Goal: Transaction & Acquisition: Purchase product/service

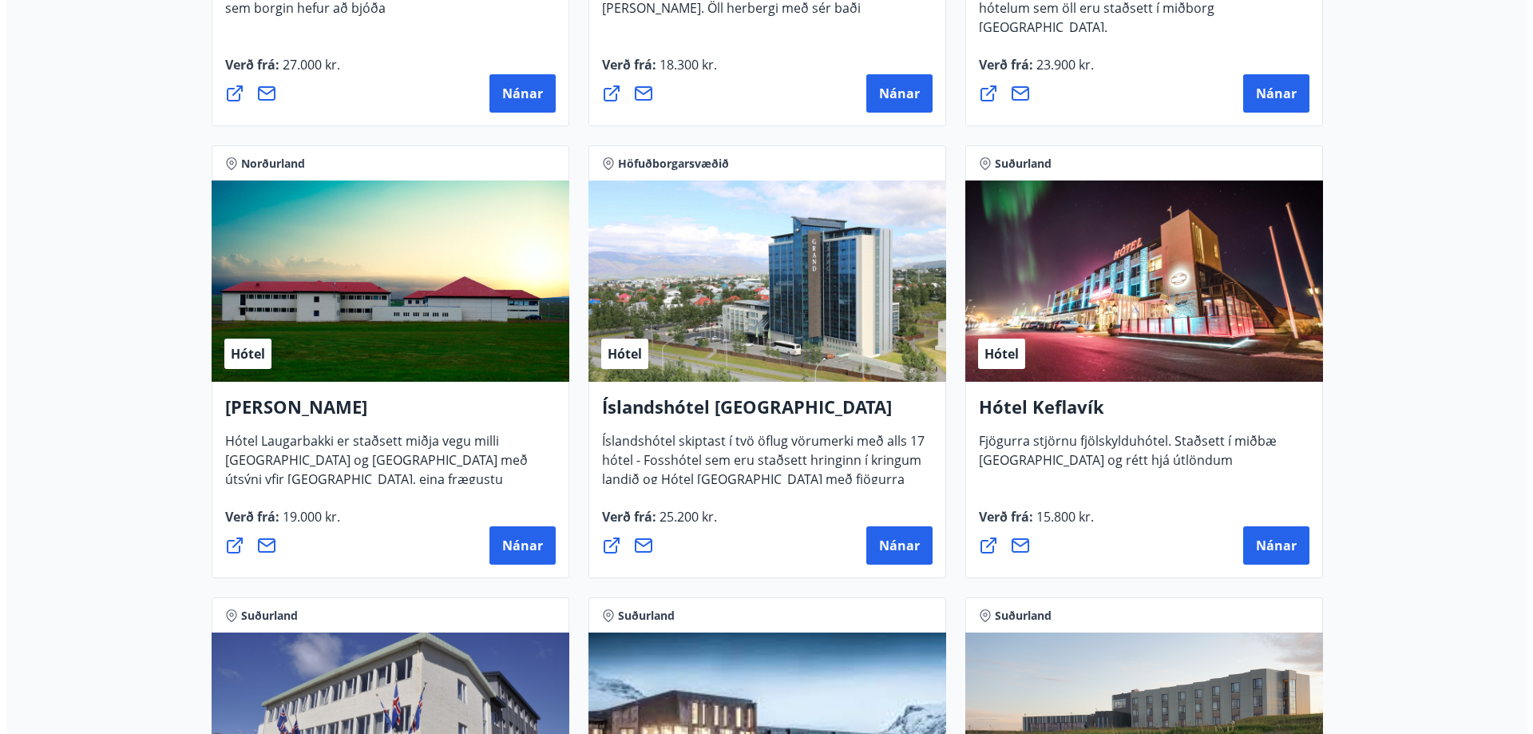
scroll to position [2953, 0]
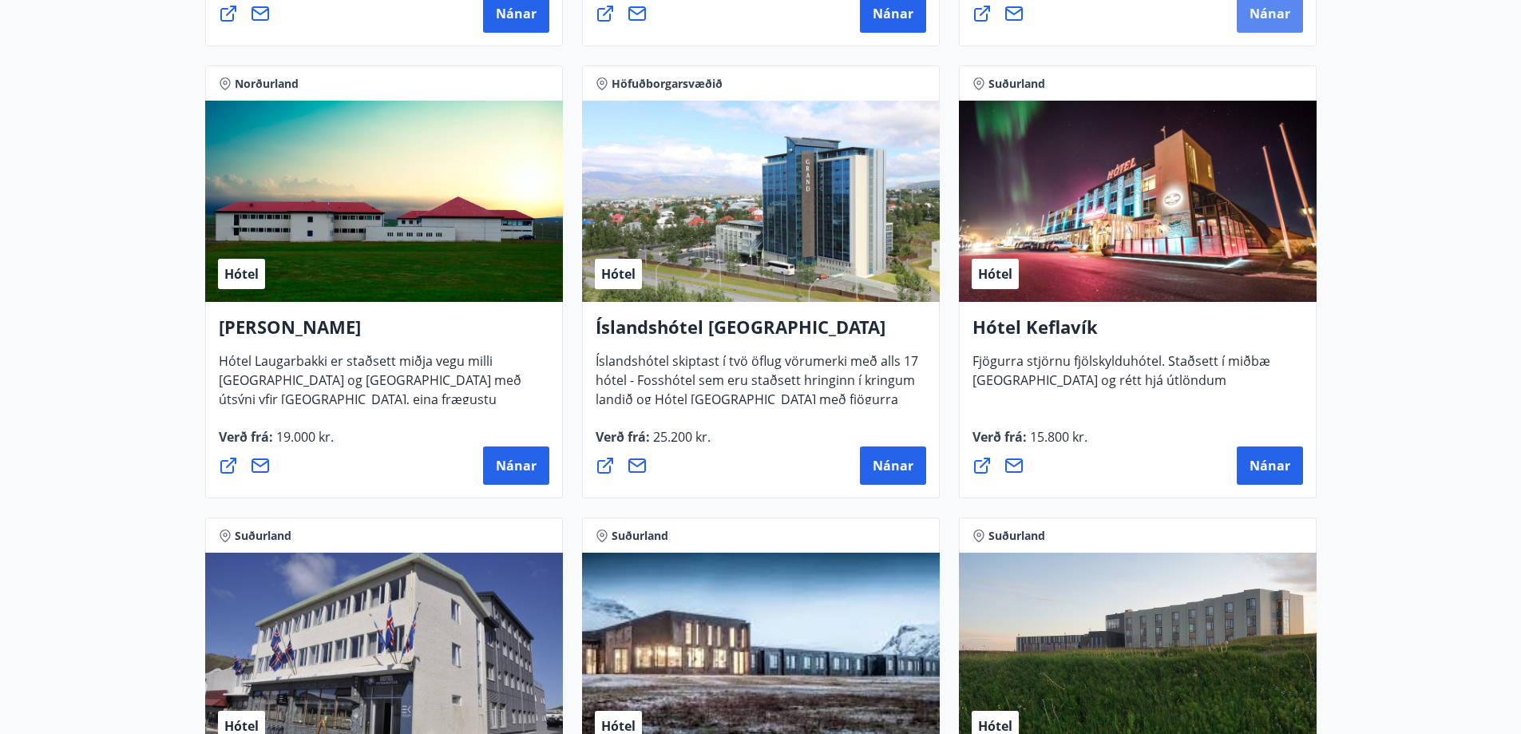
click at [1272, 26] on button "Nánar" at bounding box center [1269, 13] width 66 height 38
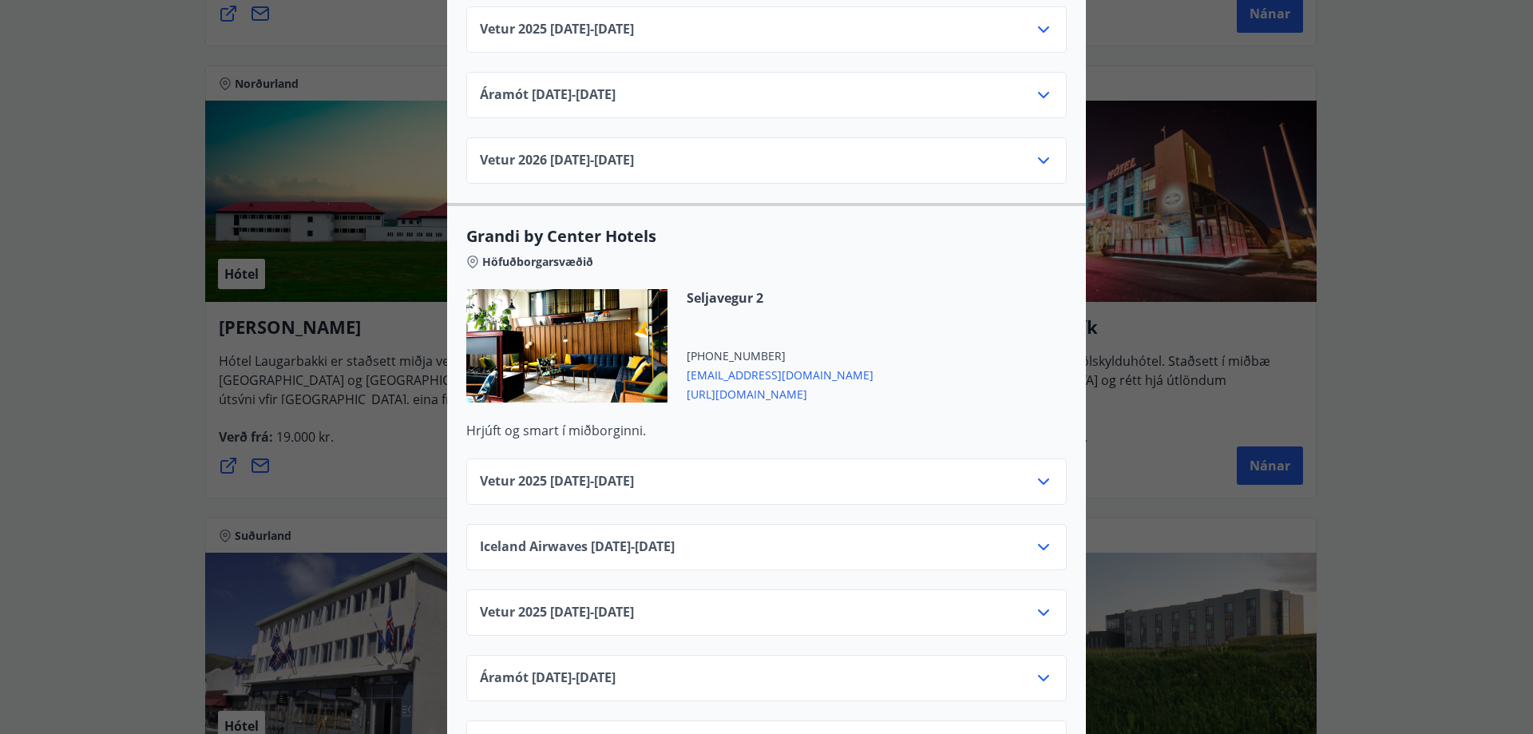
scroll to position [1676, 0]
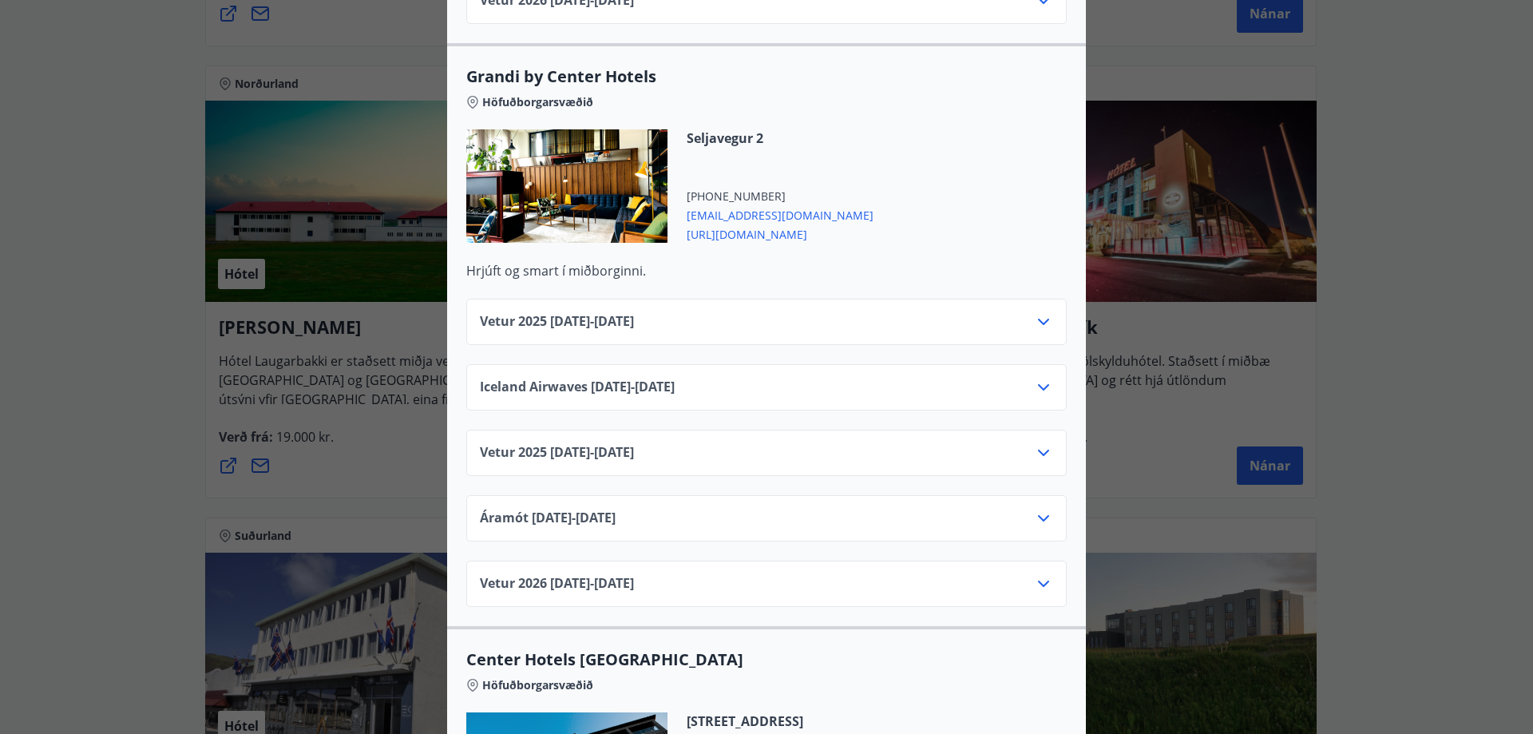
click at [1017, 443] on div "Vetur [PHONE_NUMBER][DATE] - [DATE]" at bounding box center [766, 459] width 573 height 32
click at [1037, 443] on icon at bounding box center [1043, 452] width 19 height 19
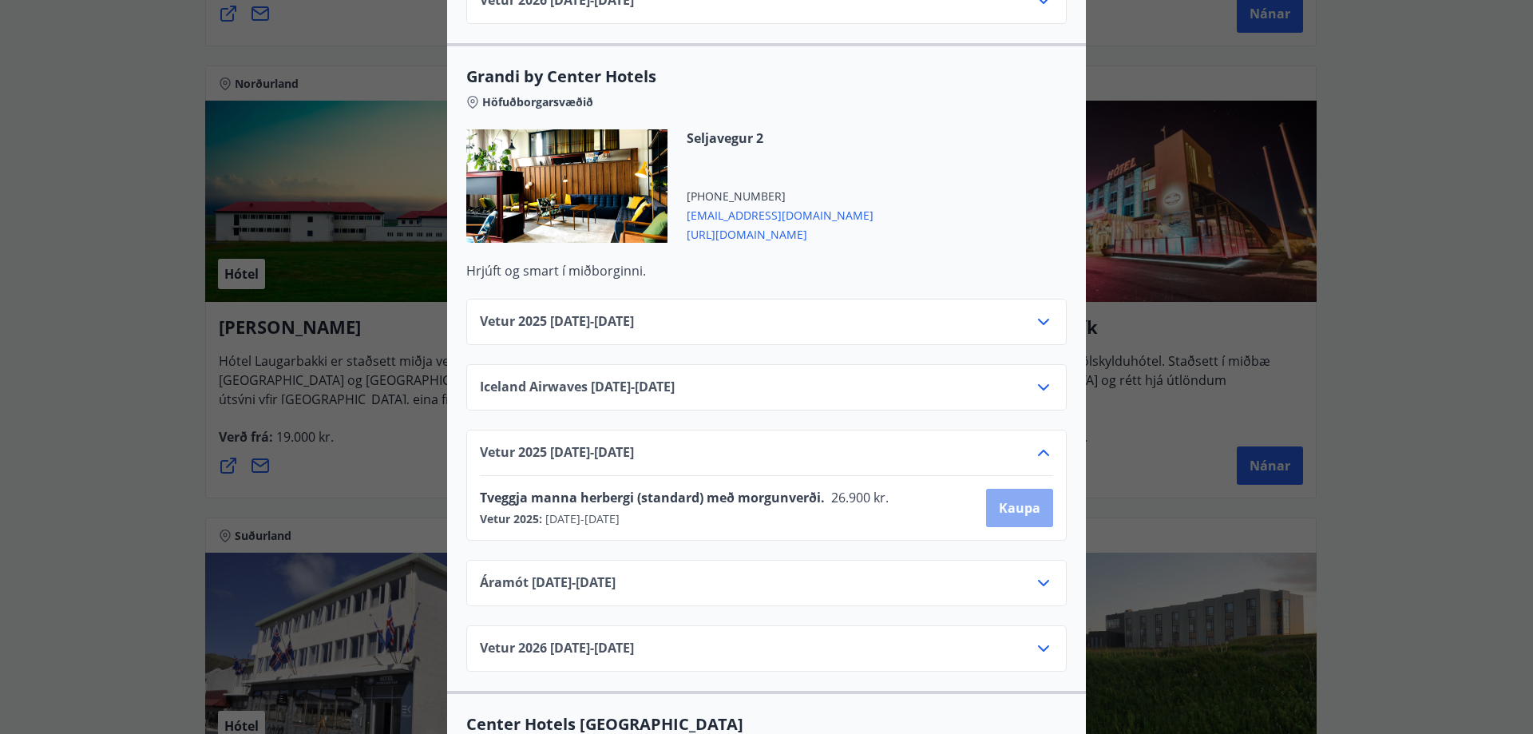
click at [1026, 499] on span "Kaupa" at bounding box center [1020, 508] width 42 height 18
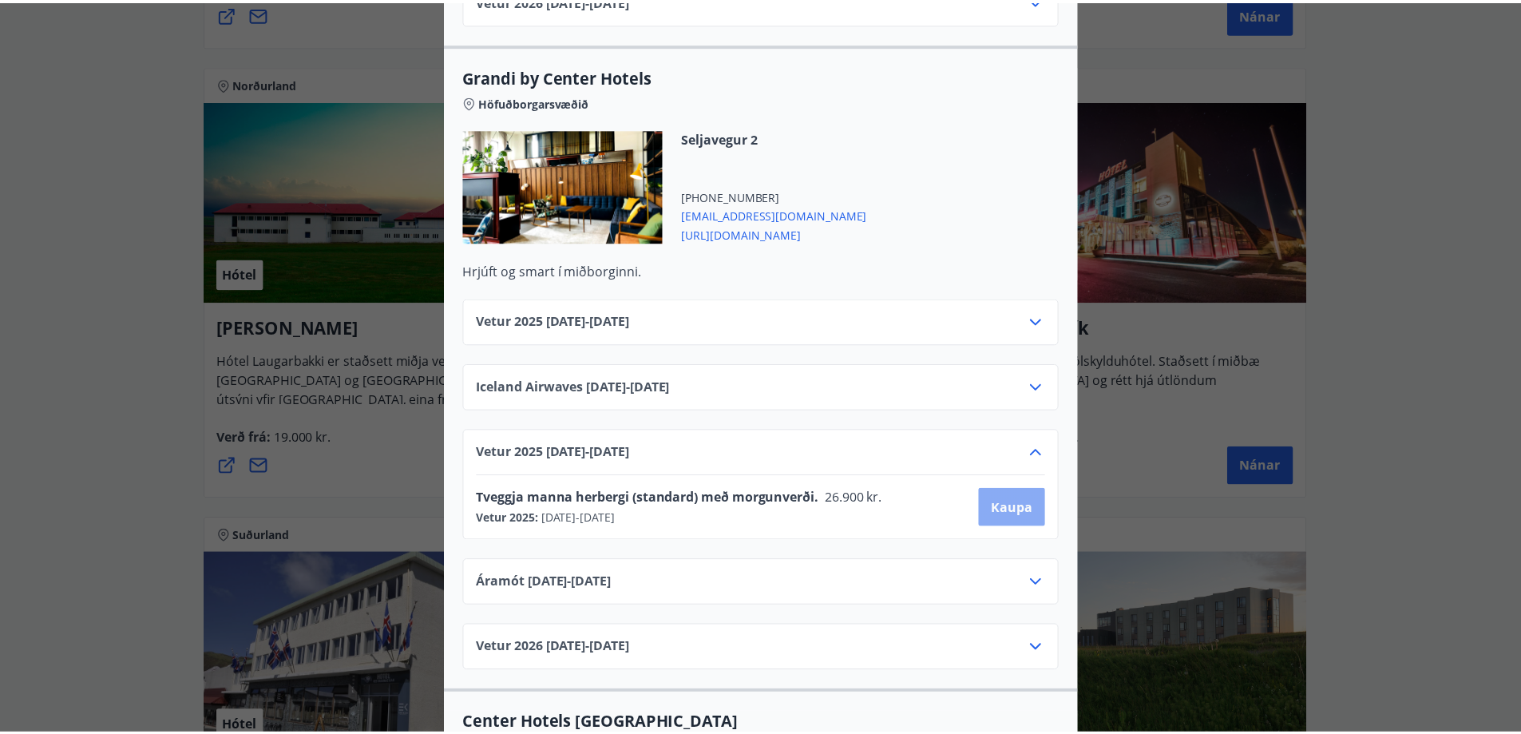
scroll to position [2, 0]
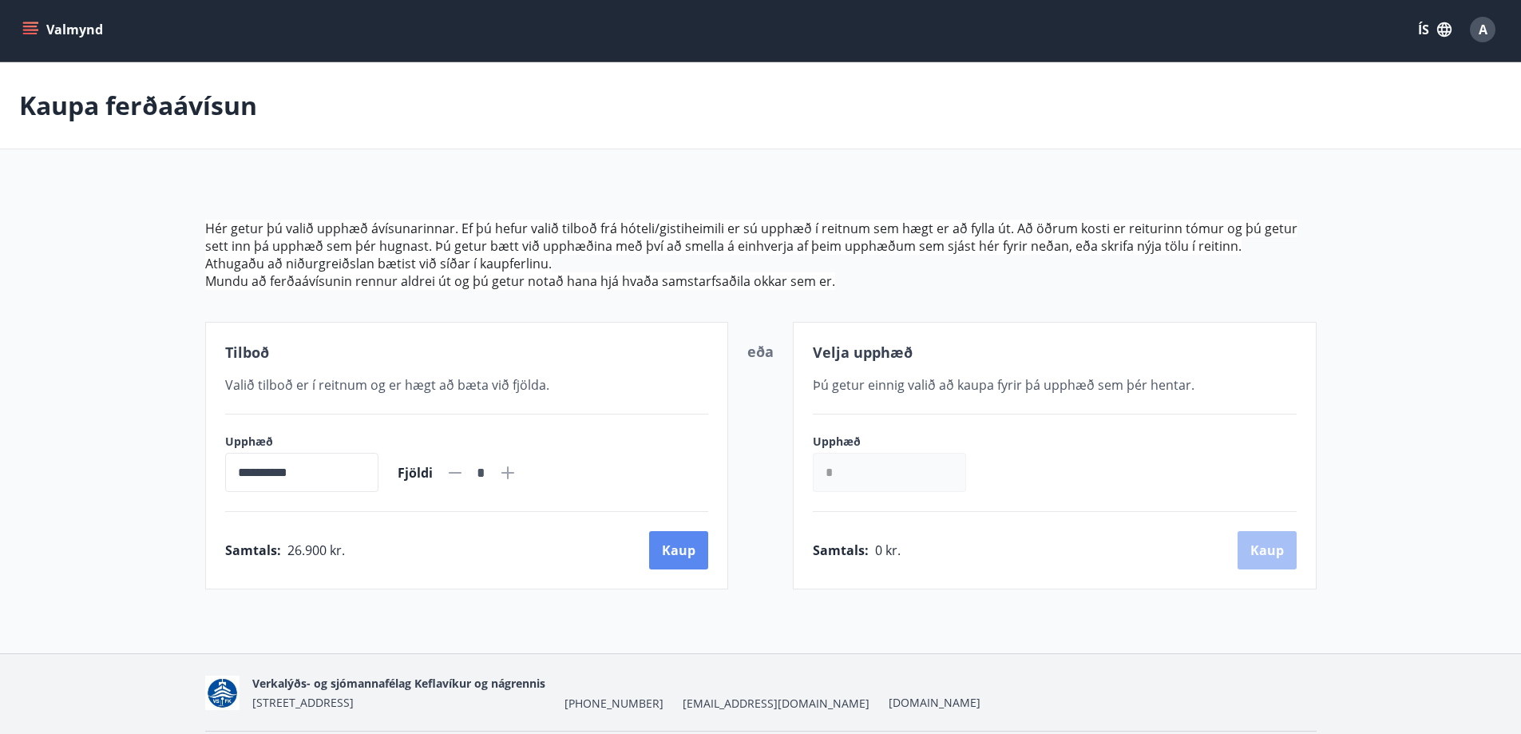
click at [663, 546] on button "Kaup" at bounding box center [678, 550] width 59 height 38
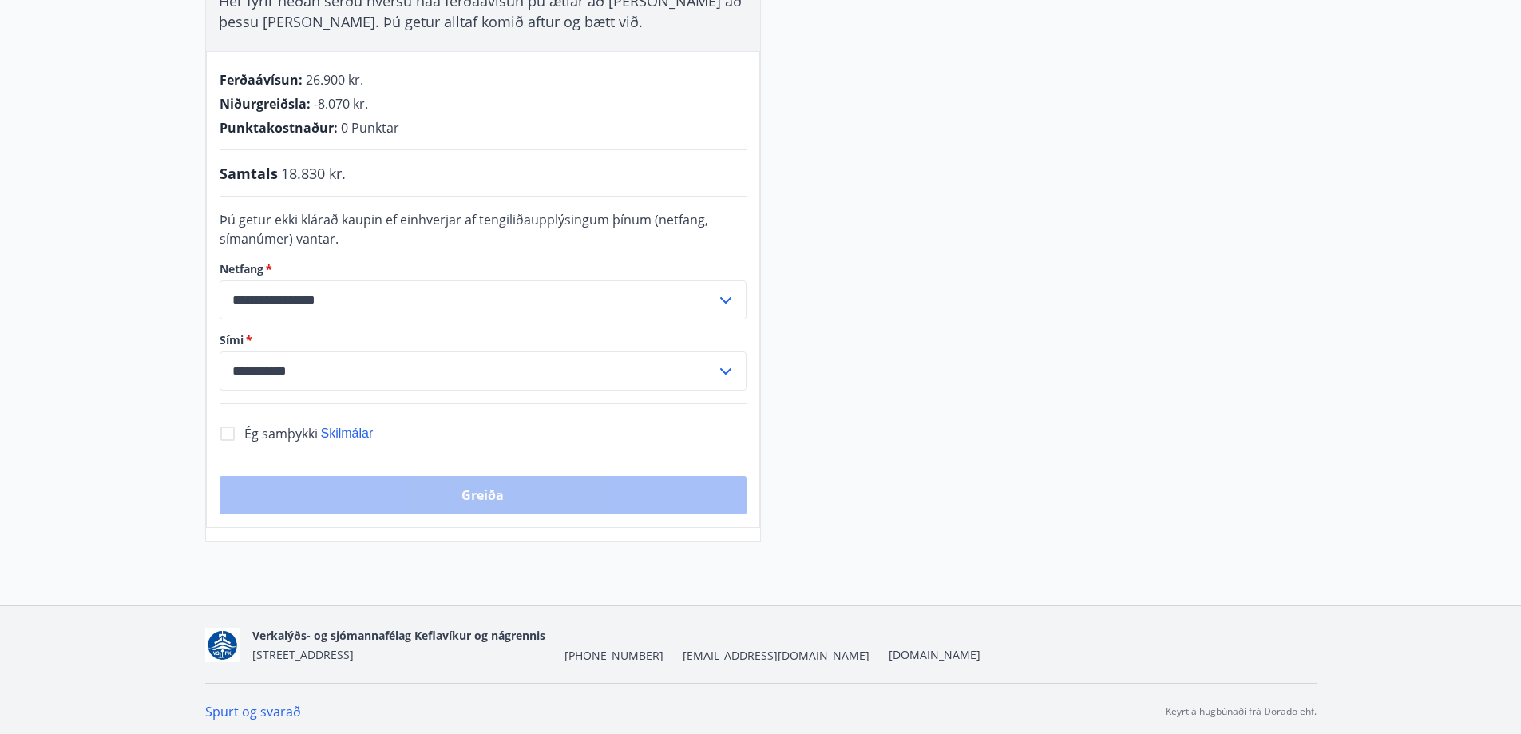
scroll to position [327, 0]
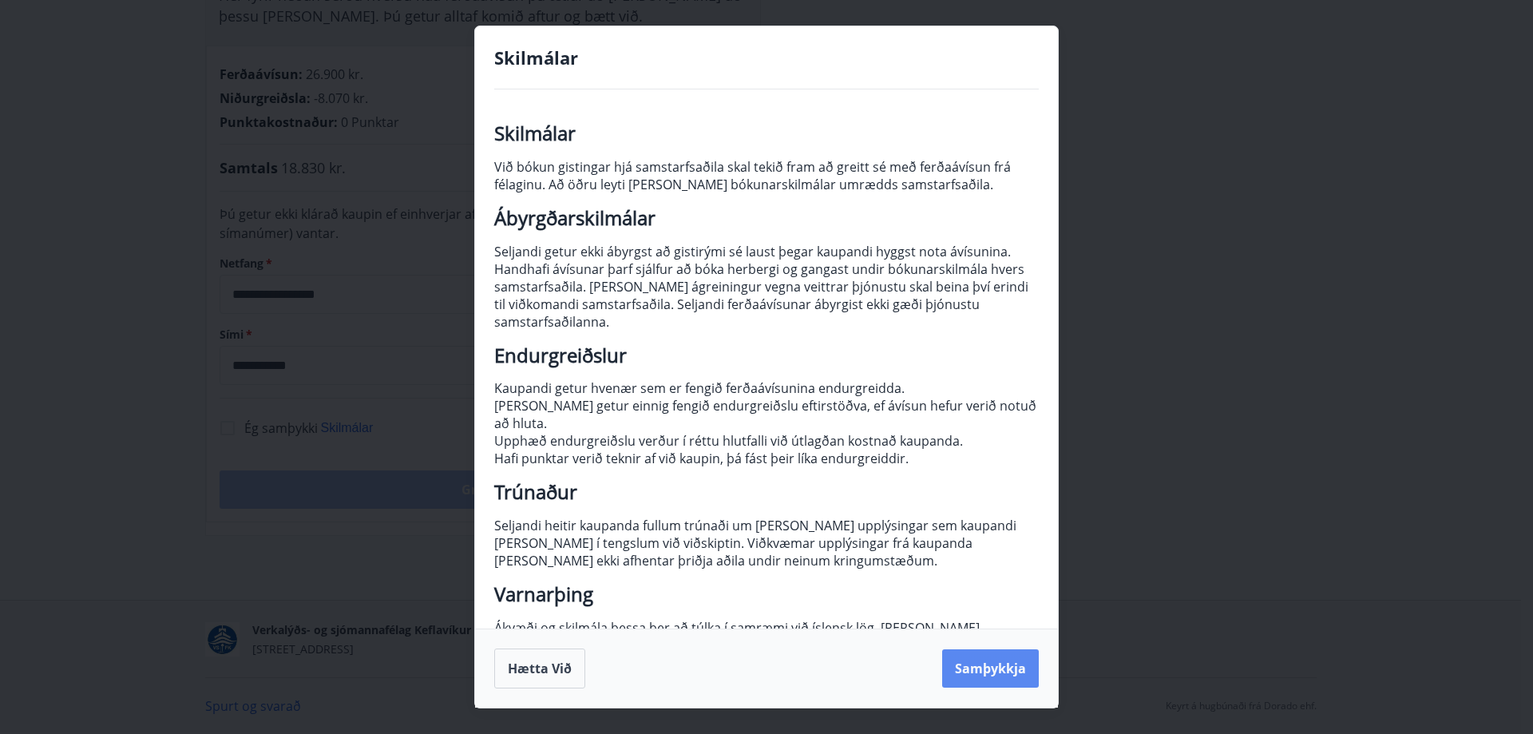
click at [975, 678] on button "Samþykkja" at bounding box center [990, 668] width 97 height 38
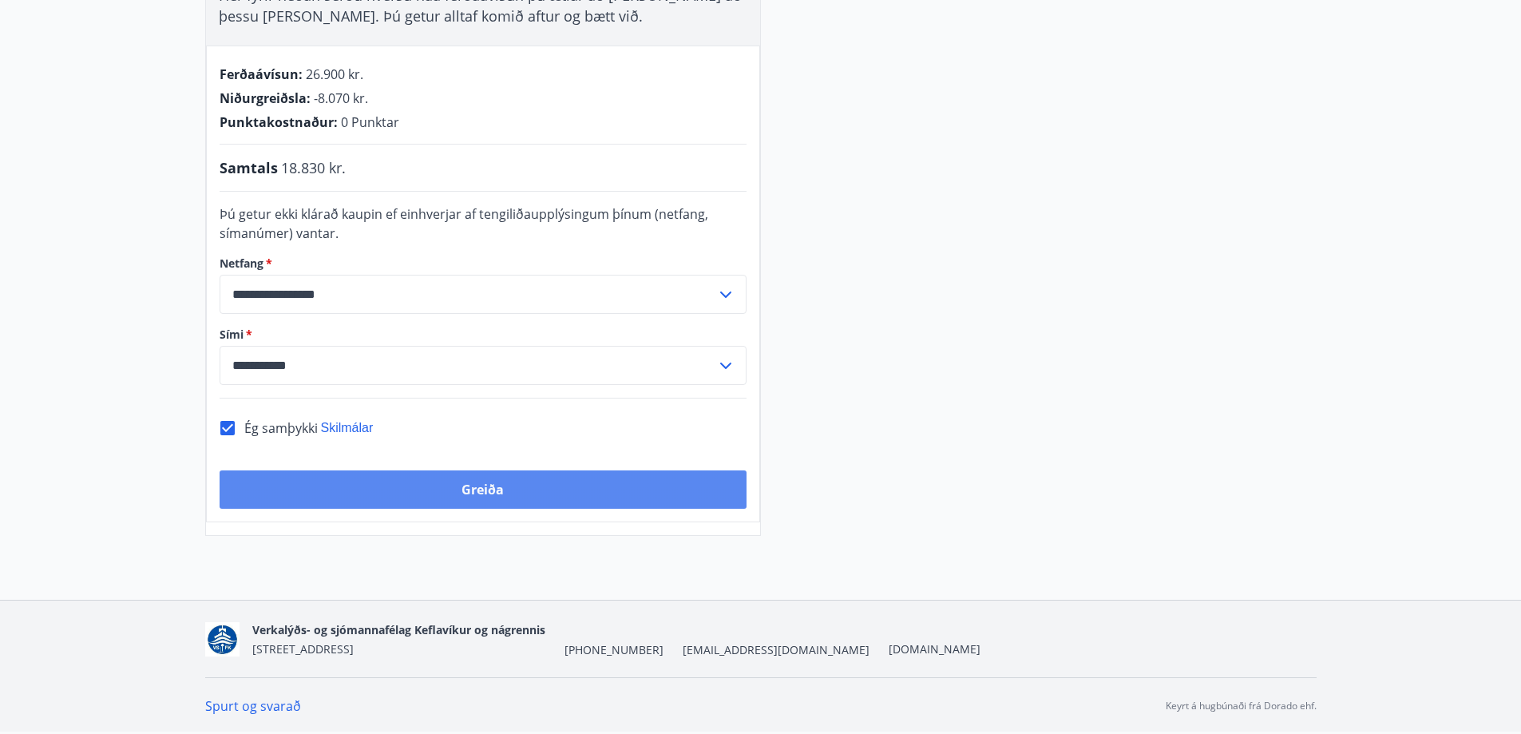
click at [449, 485] on button "Greiða" at bounding box center [483, 489] width 527 height 38
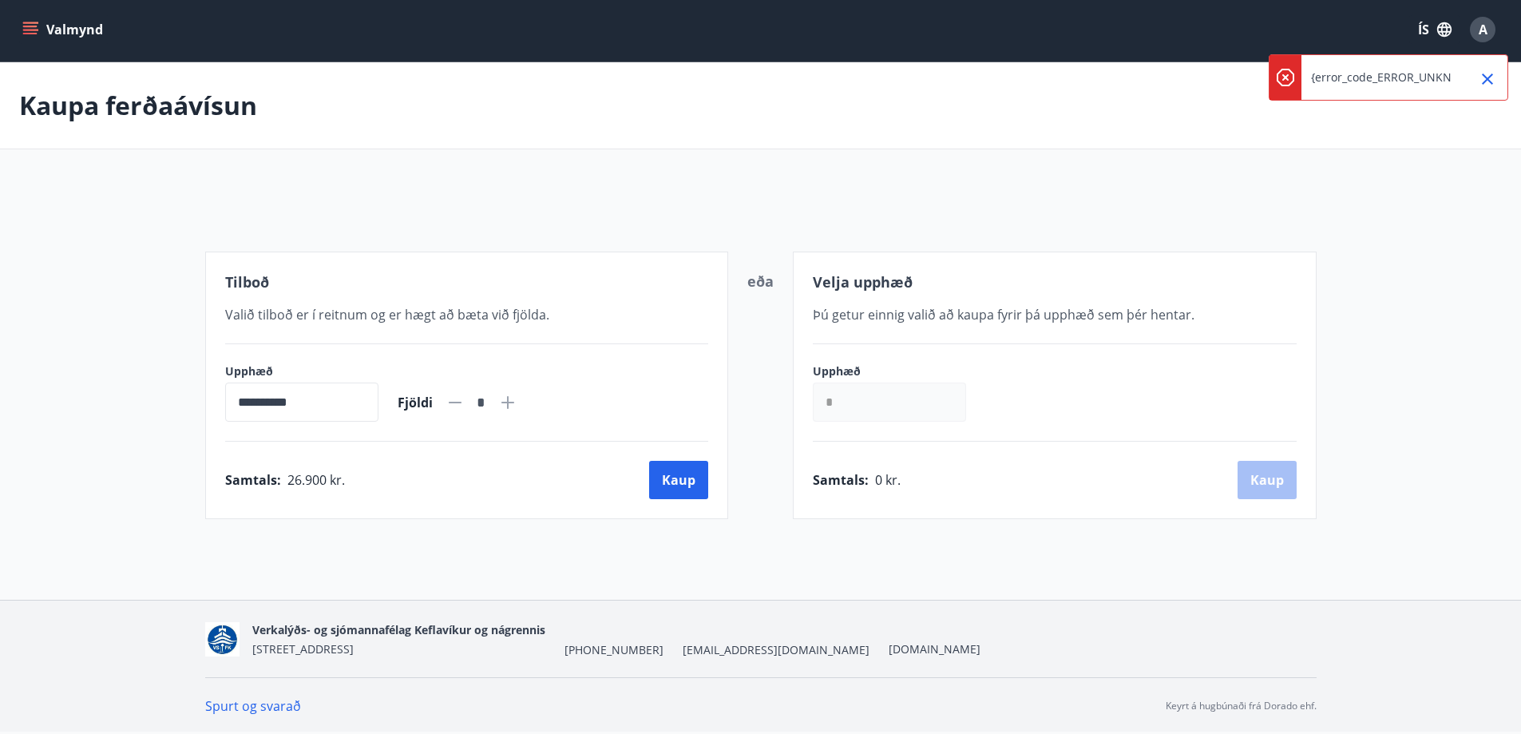
scroll to position [56, 0]
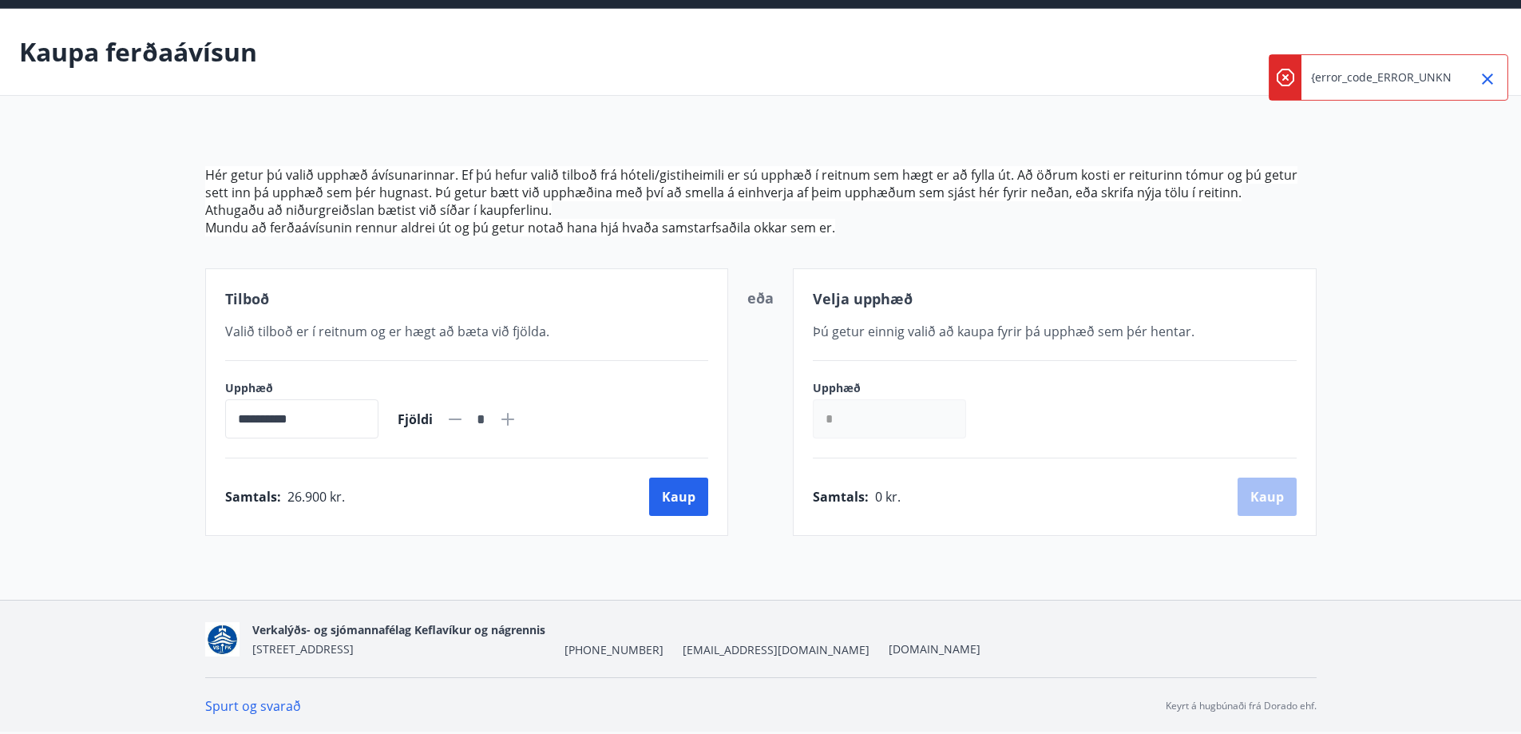
click at [876, 425] on input "*" at bounding box center [889, 418] width 153 height 39
type input "******"
click at [1252, 491] on button "Kaup" at bounding box center [1266, 496] width 59 height 38
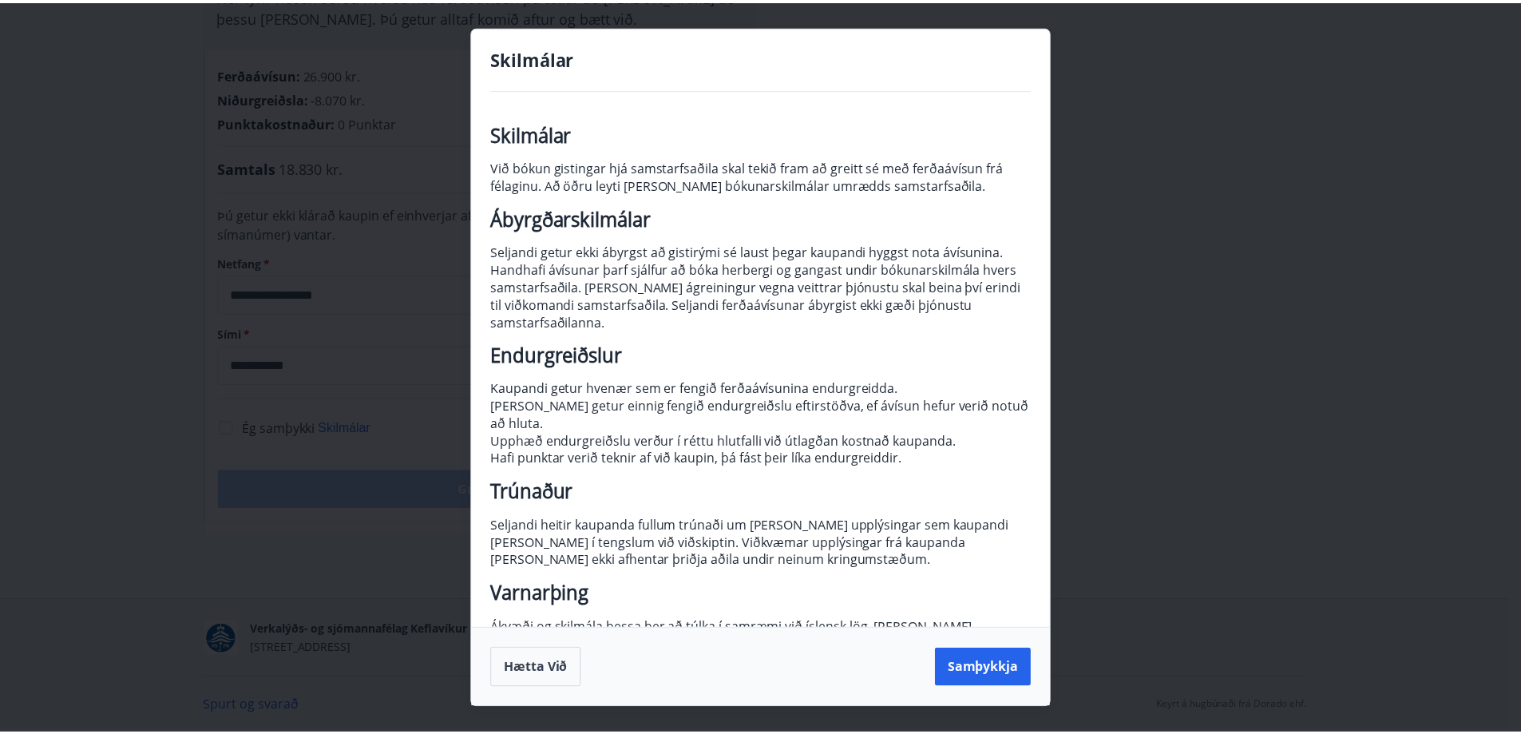
scroll to position [97, 0]
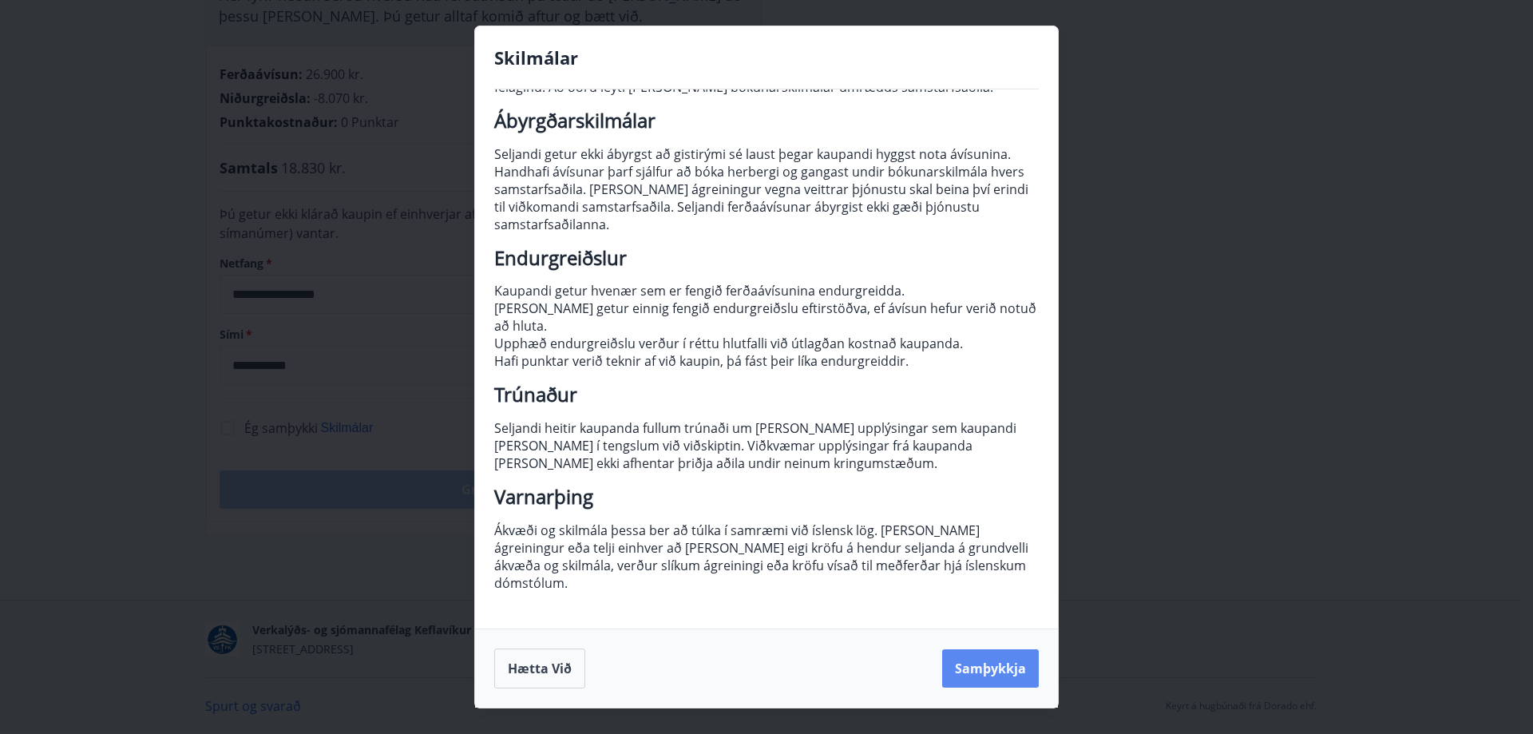
click at [994, 684] on button "Samþykkja" at bounding box center [990, 668] width 97 height 38
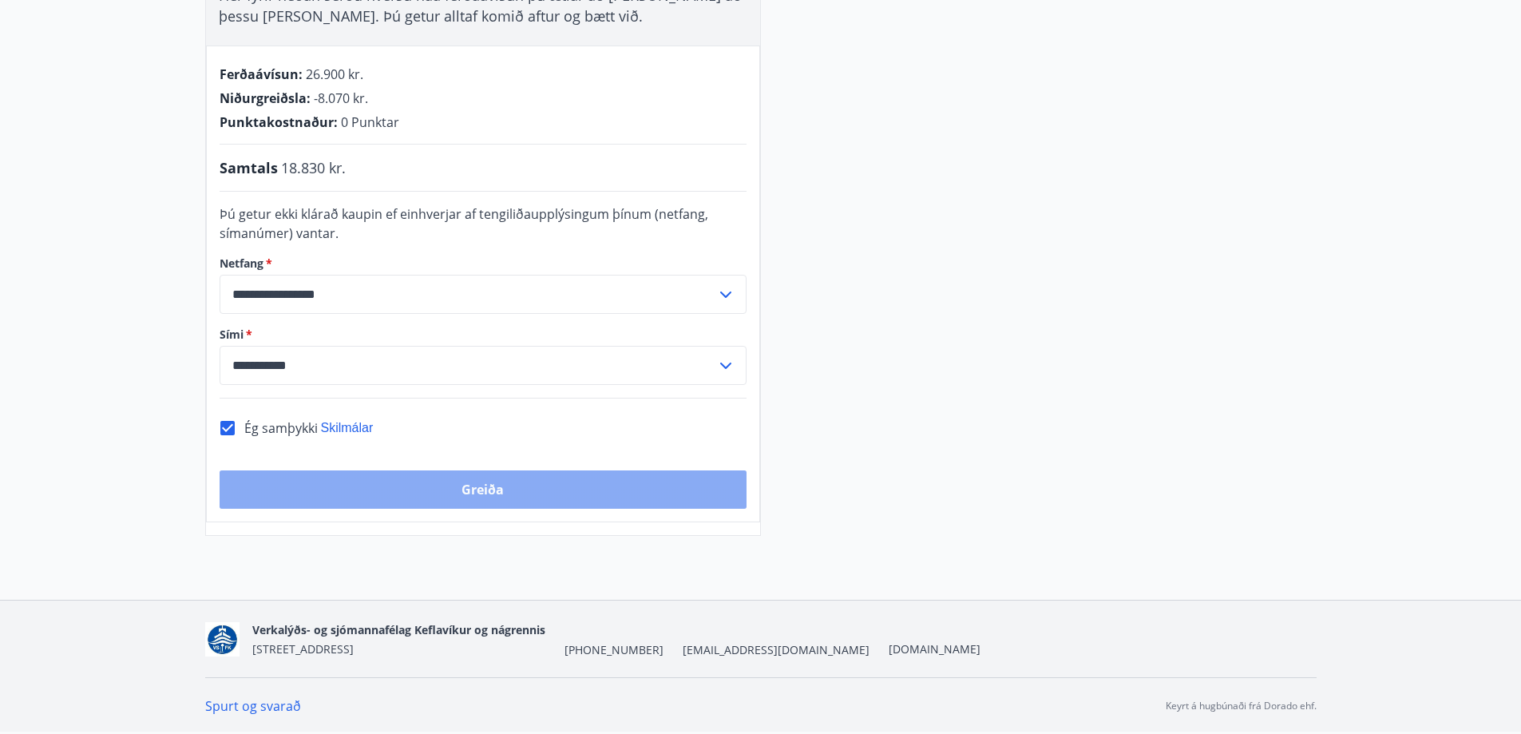
click at [428, 480] on button "Greiða" at bounding box center [483, 489] width 527 height 38
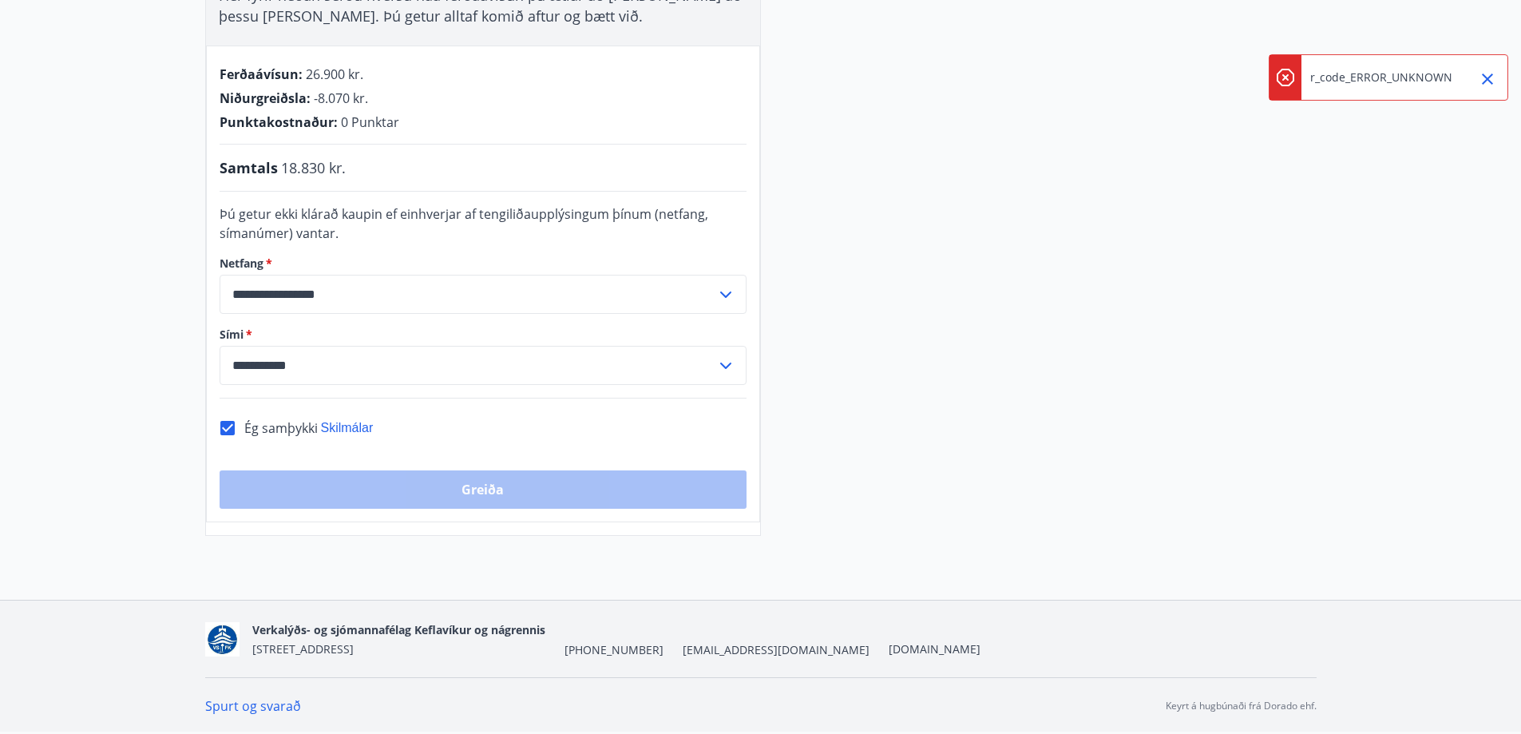
scroll to position [0, 30]
click at [1485, 78] on icon "Close" at bounding box center [1487, 78] width 19 height 19
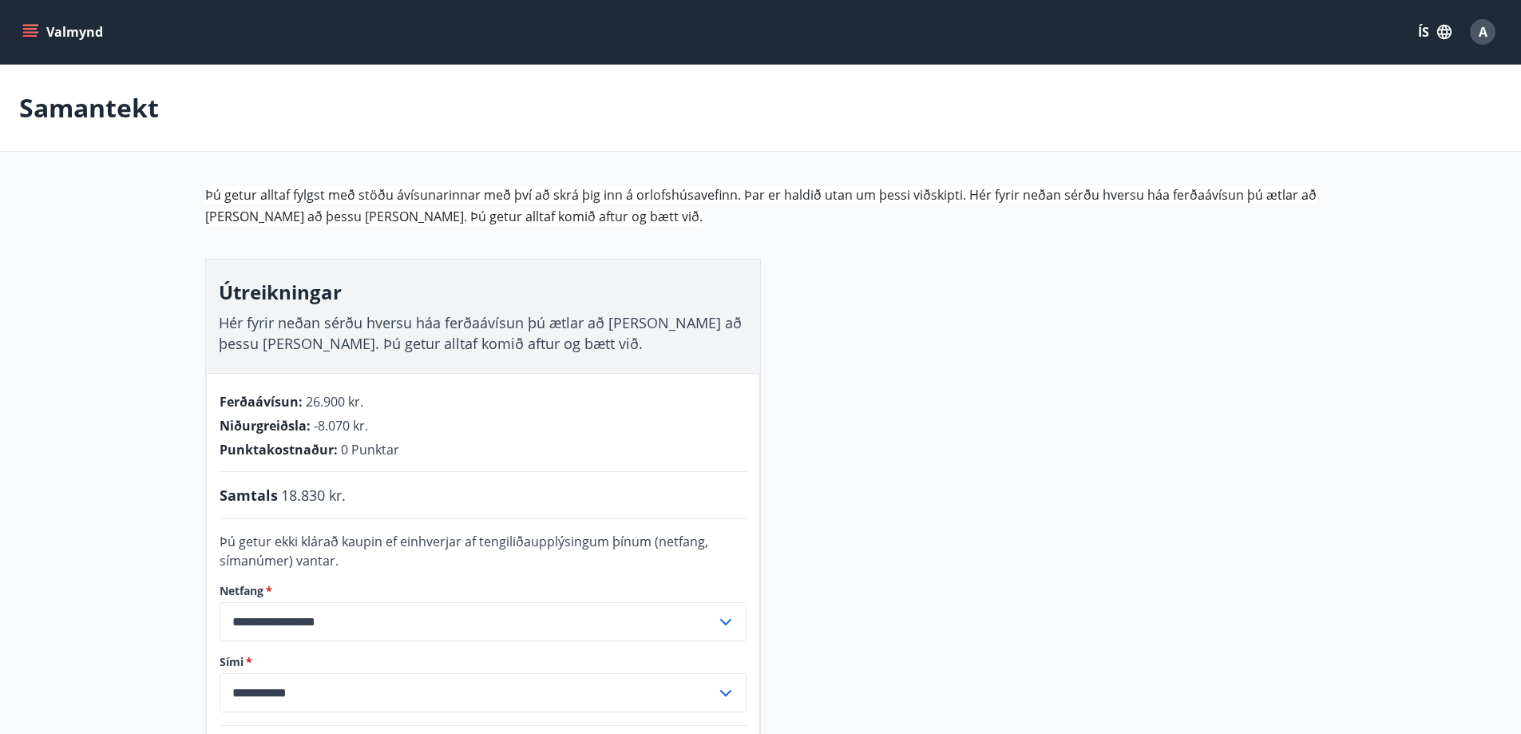
scroll to position [327, 0]
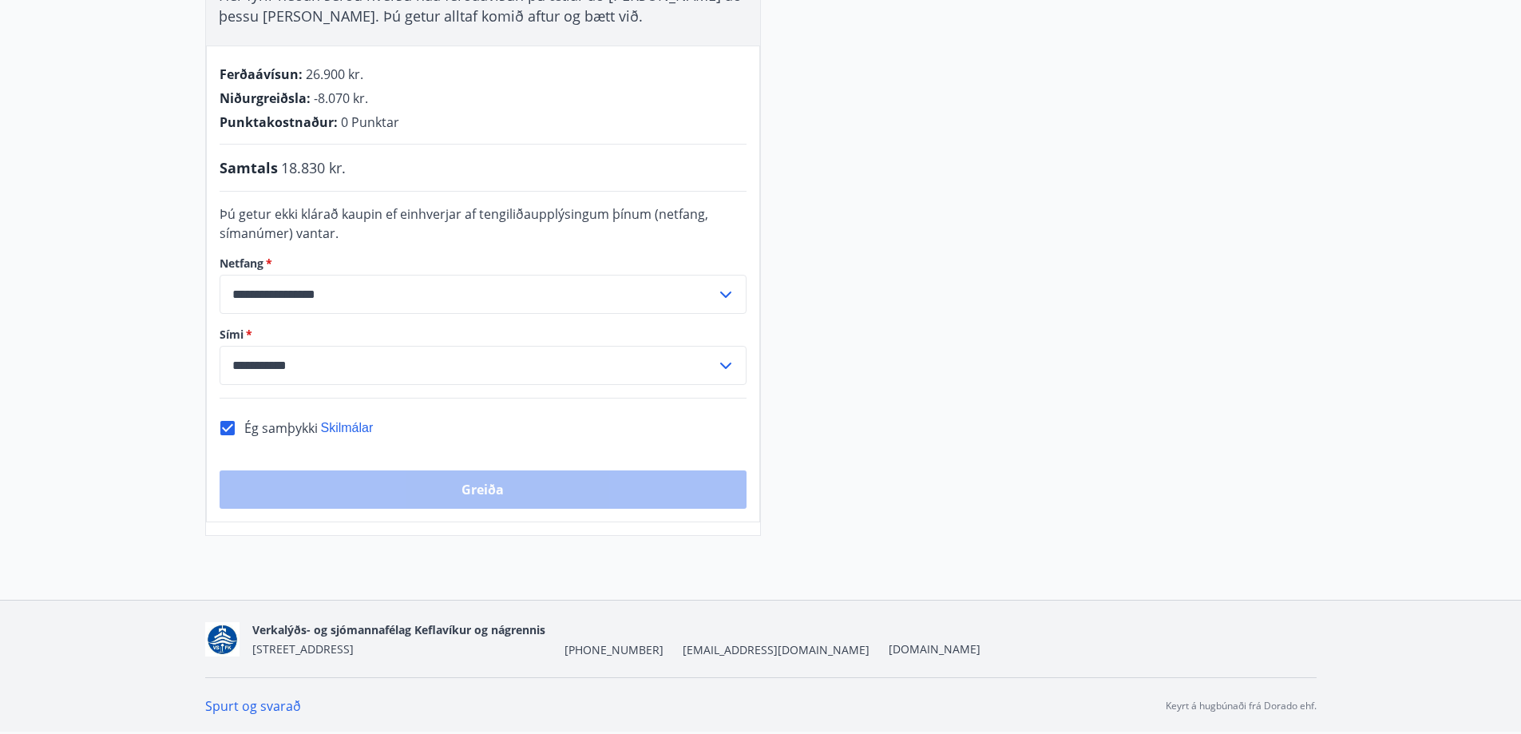
click at [258, 709] on link "Spurt og svarað" at bounding box center [253, 706] width 96 height 18
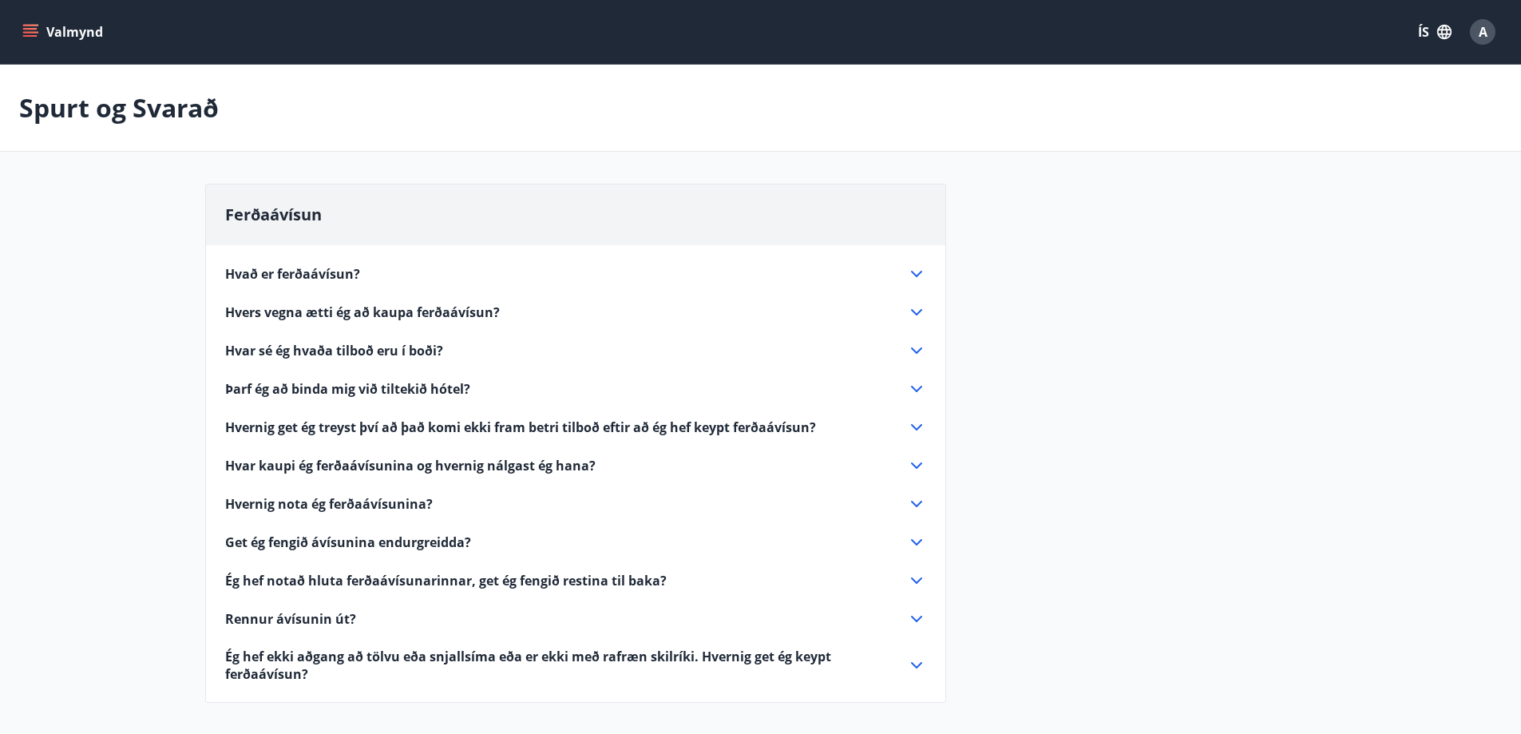
click at [916, 465] on icon at bounding box center [916, 465] width 19 height 19
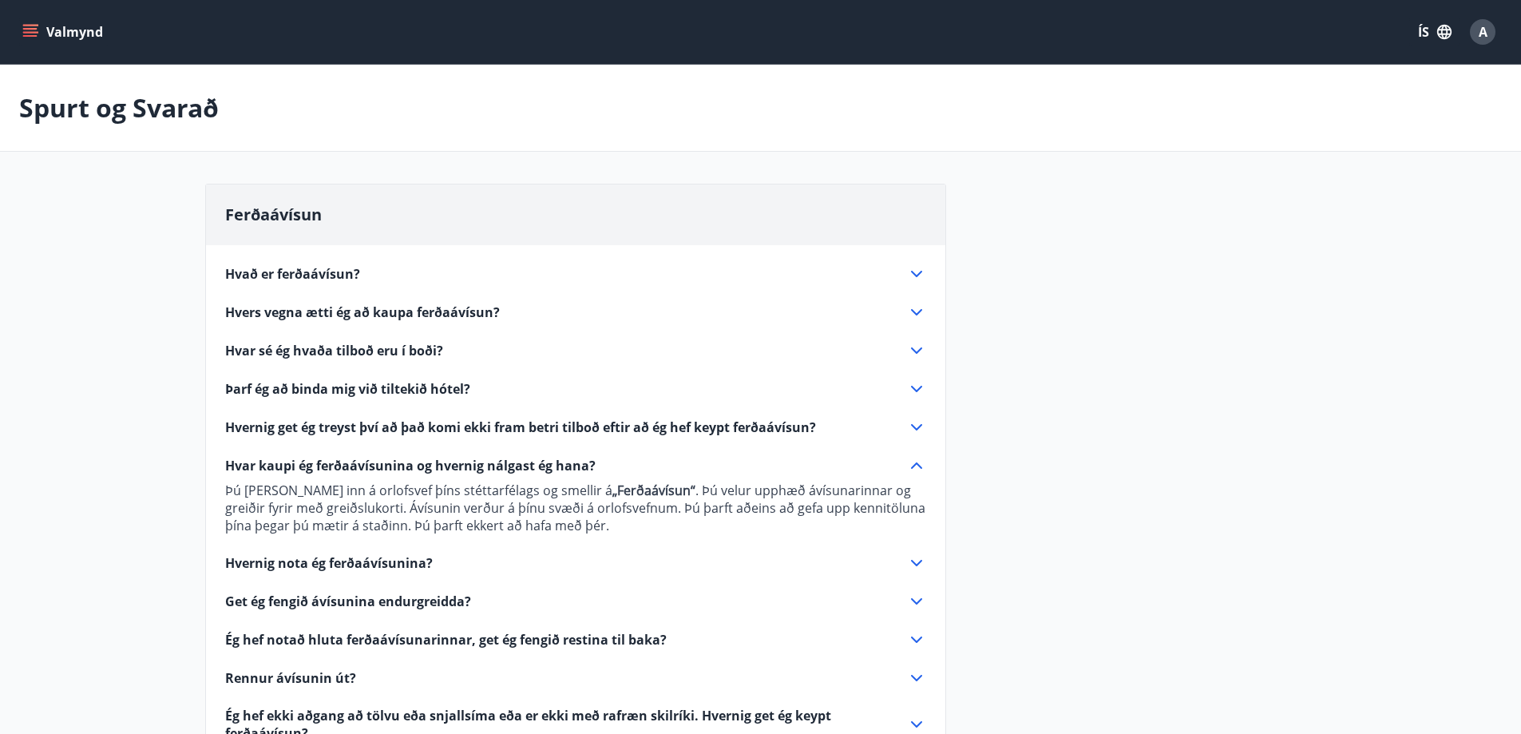
scroll to position [160, 0]
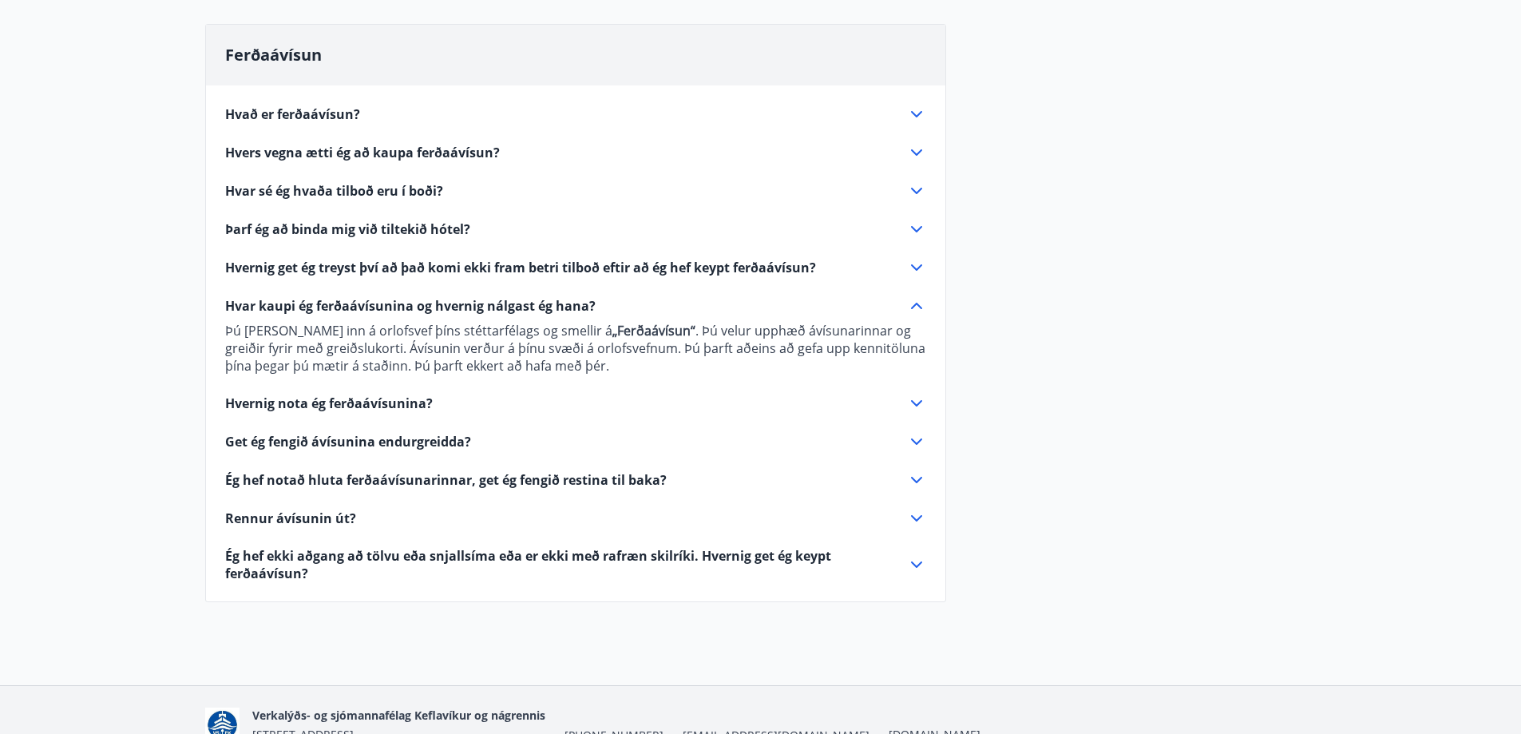
click at [912, 560] on icon at bounding box center [916, 564] width 19 height 19
